Goal: Communication & Community: Answer question/provide support

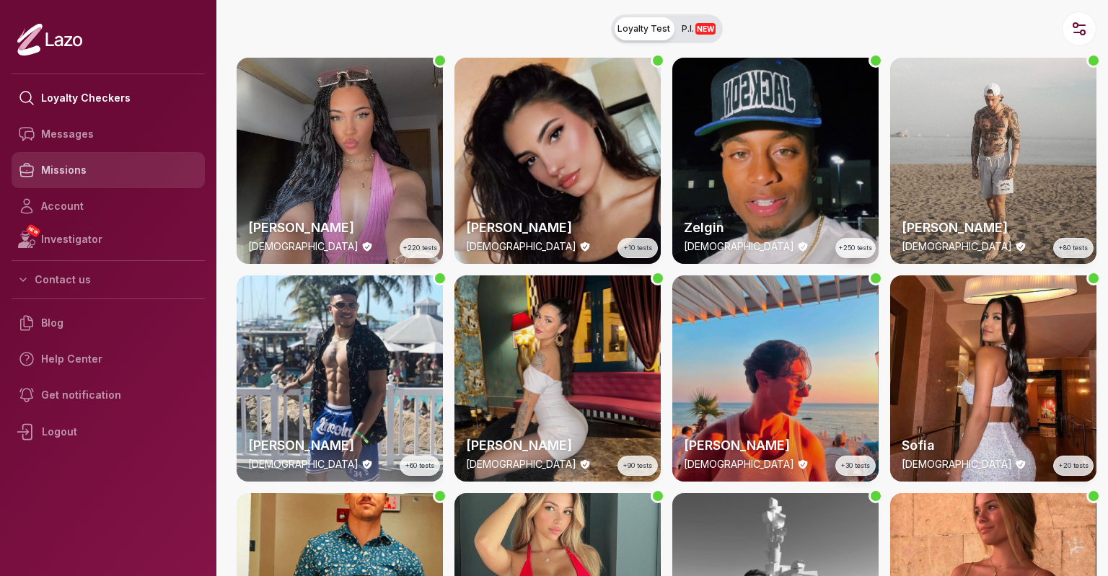
click at [84, 173] on link "Missions" at bounding box center [108, 170] width 193 height 36
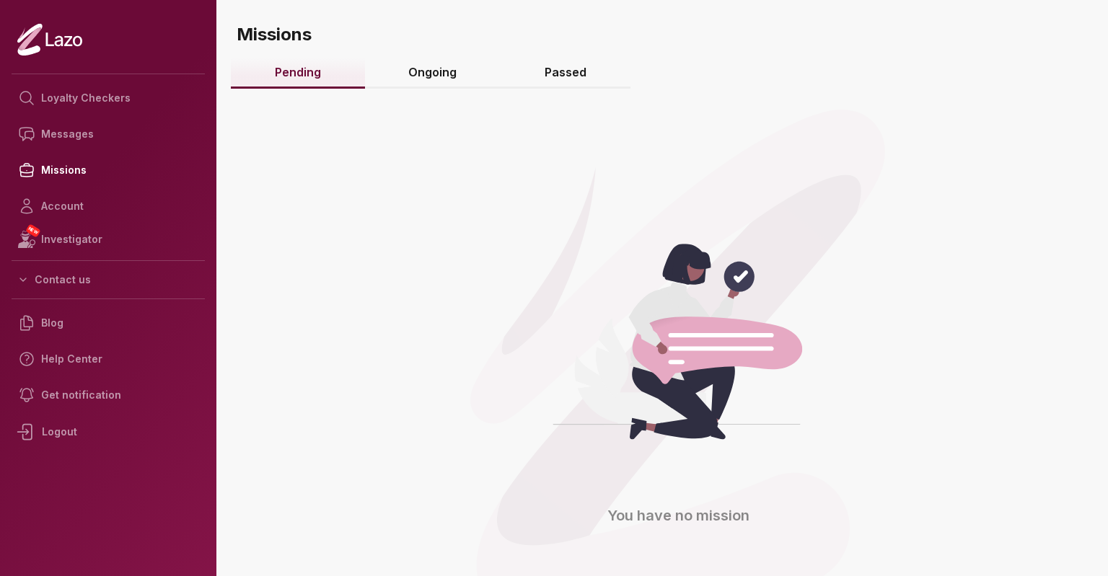
click at [560, 80] on link "Passed" at bounding box center [566, 73] width 130 height 31
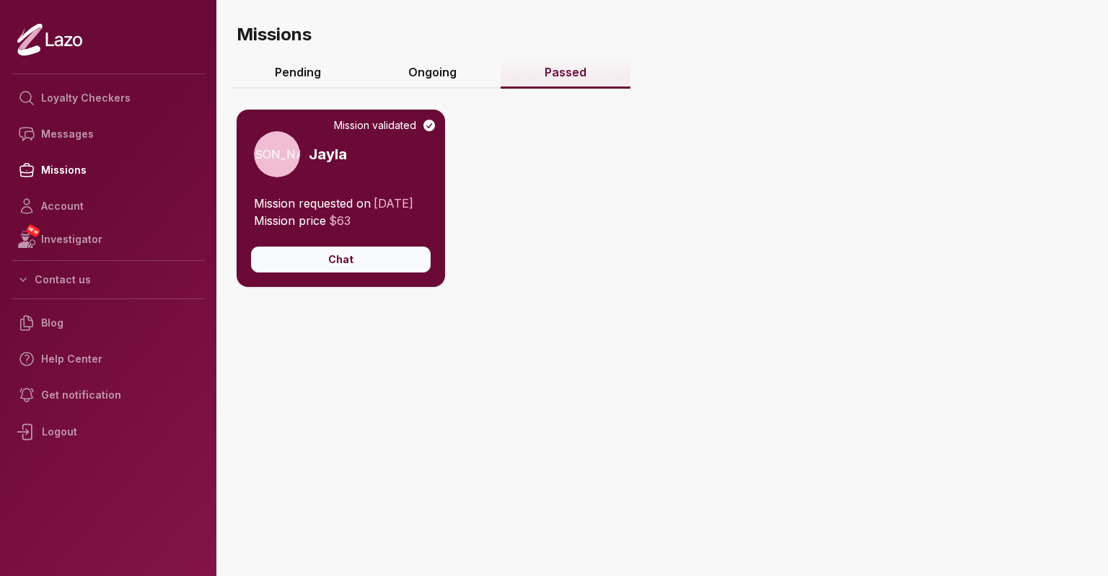
click at [426, 273] on button "Chat" at bounding box center [341, 260] width 180 height 26
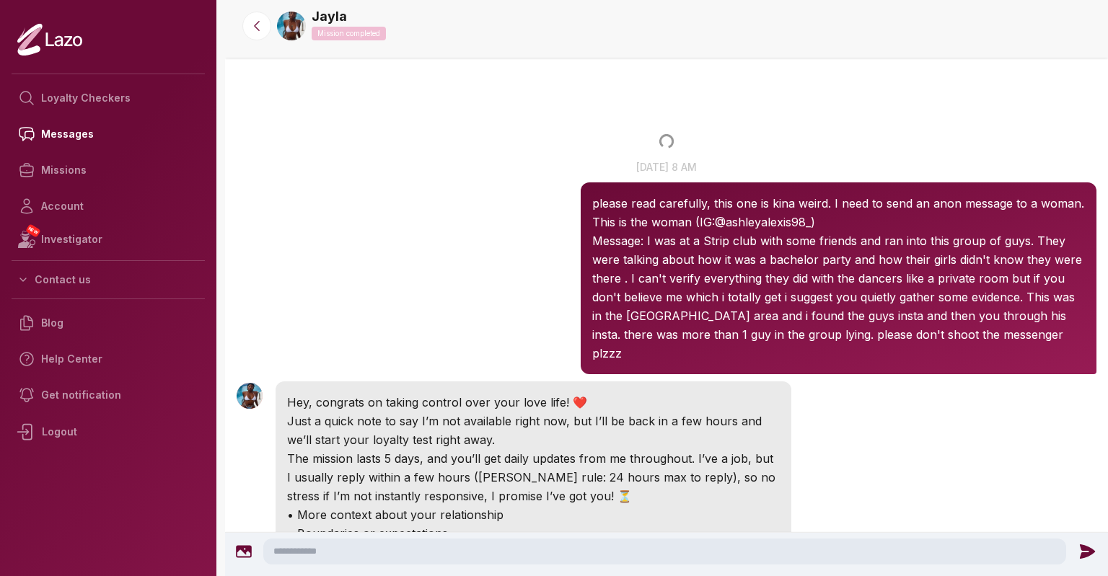
click at [1000, 158] on div "Jayla 8:01 AM [DATE] at 8 am please read carefully, this one is kina weird. I n…" at bounding box center [666, 267] width 883 height 222
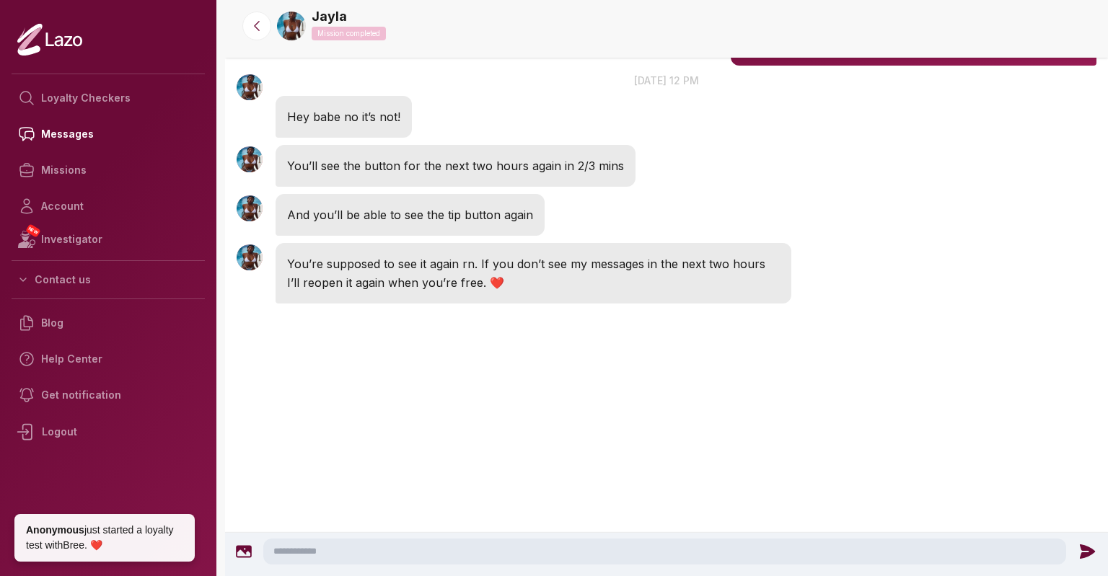
scroll to position [2634, 0]
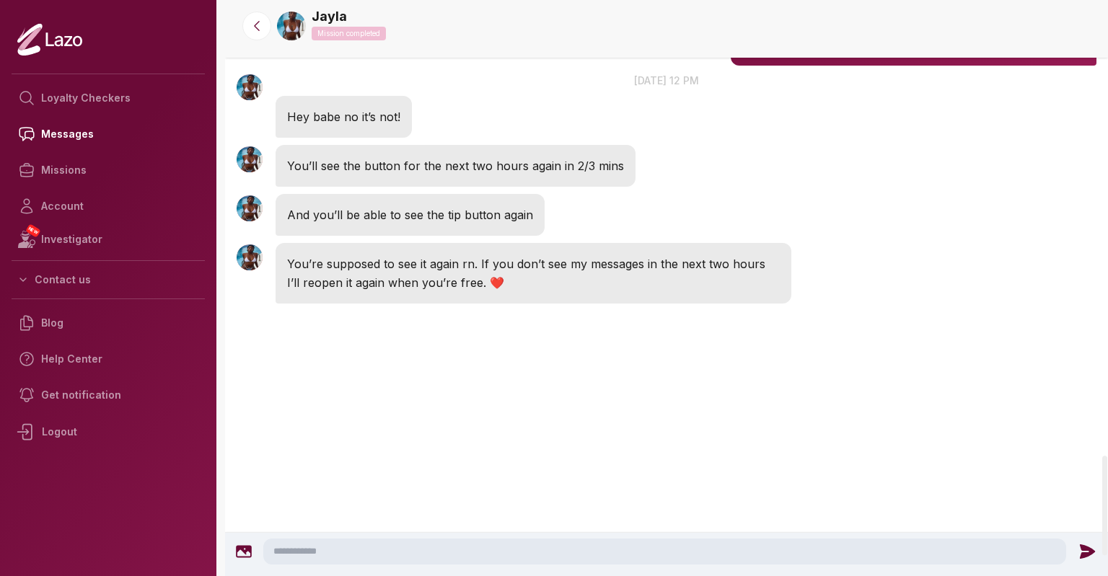
click at [352, 547] on textarea at bounding box center [664, 552] width 803 height 26
click at [468, 544] on textarea at bounding box center [664, 552] width 803 height 26
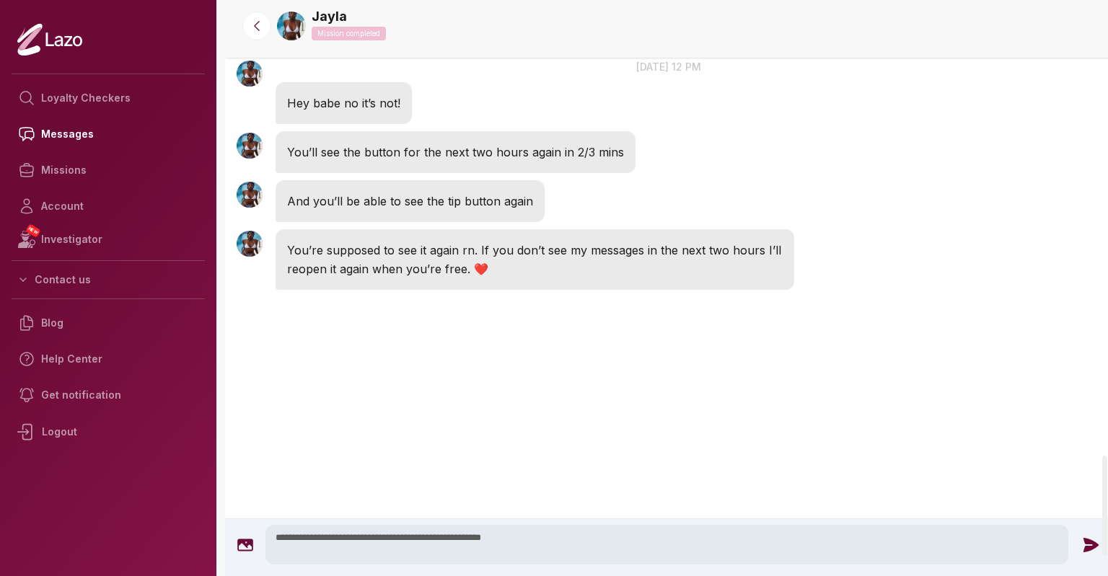
type textarea "**********"
click at [1083, 540] on icon at bounding box center [1090, 544] width 15 height 14
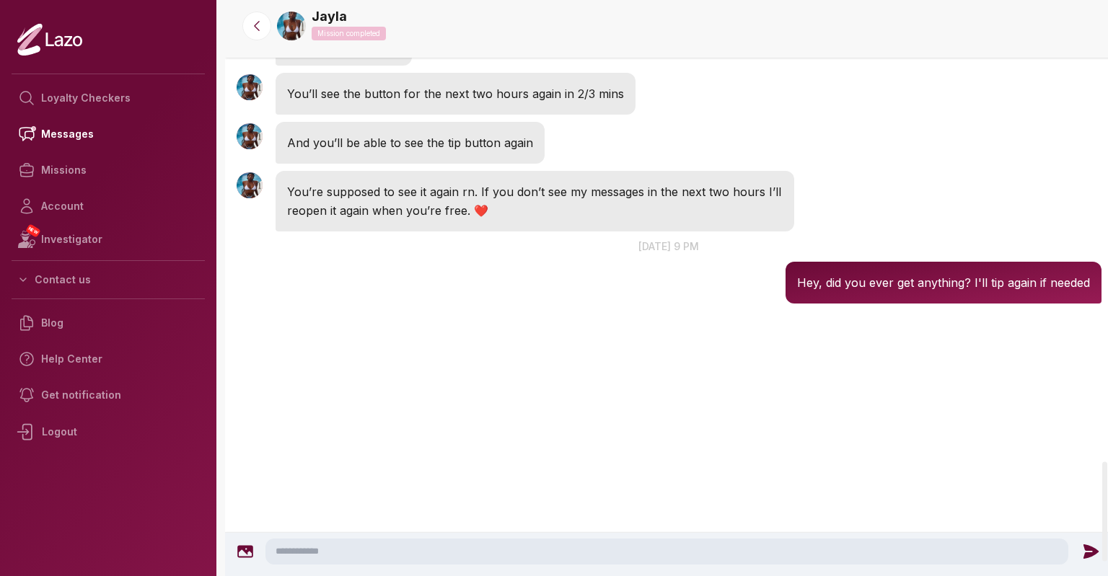
scroll to position [2667, 0]
click at [76, 92] on link "Loyalty Checkers" at bounding box center [108, 98] width 193 height 36
